Goal: Understand process/instructions: Learn how to perform a task or action

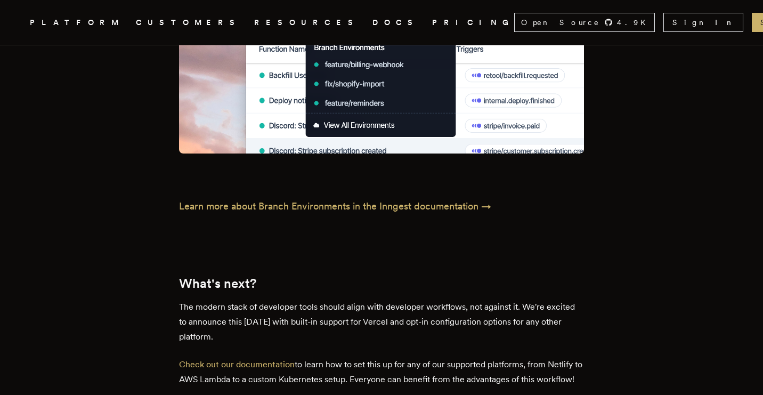
scroll to position [1676, 0]
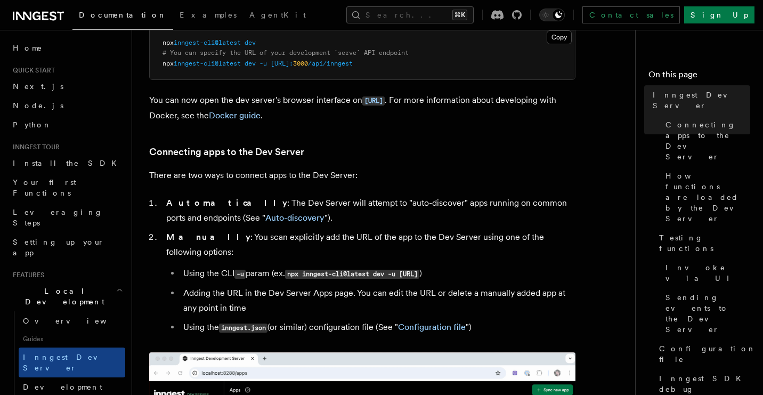
scroll to position [541, 0]
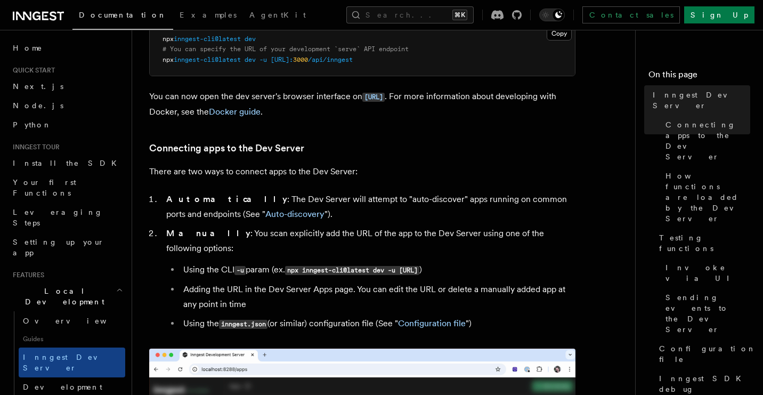
click at [166, 40] on span "npx" at bounding box center [167, 38] width 11 height 7
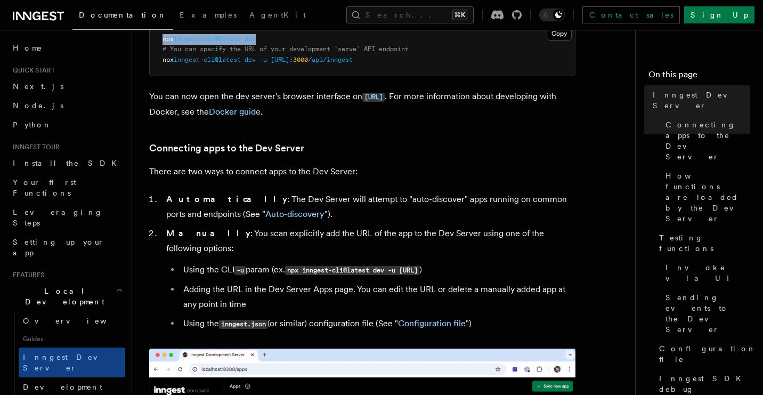
drag, startPoint x: 166, startPoint y: 40, endPoint x: 251, endPoint y: 38, distance: 85.8
click at [251, 38] on span "npx inngest-cli@latest dev" at bounding box center [208, 38] width 93 height 7
copy span "npx inngest-cli@latest dev"
